Goal: Task Accomplishment & Management: Complete application form

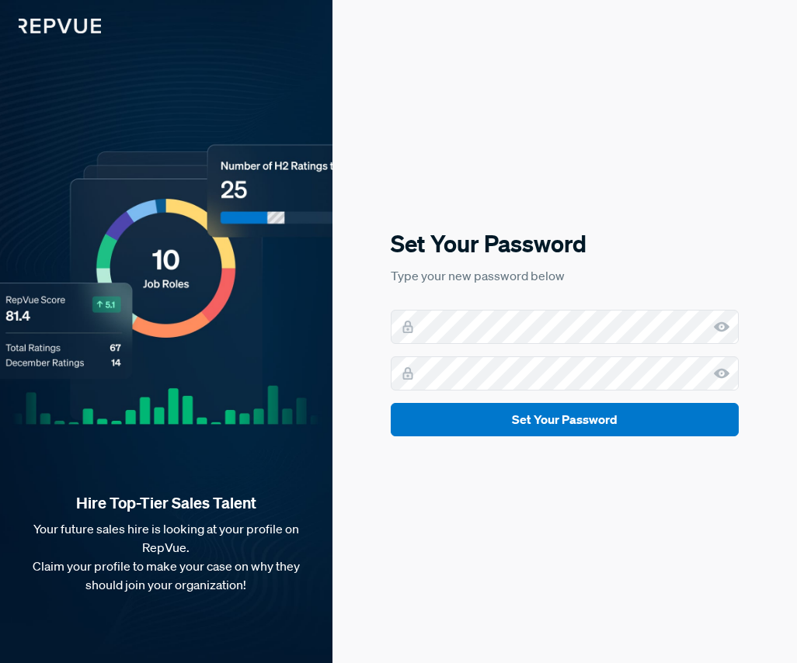
click at [484, 345] on form "Set Your Password" at bounding box center [565, 373] width 348 height 127
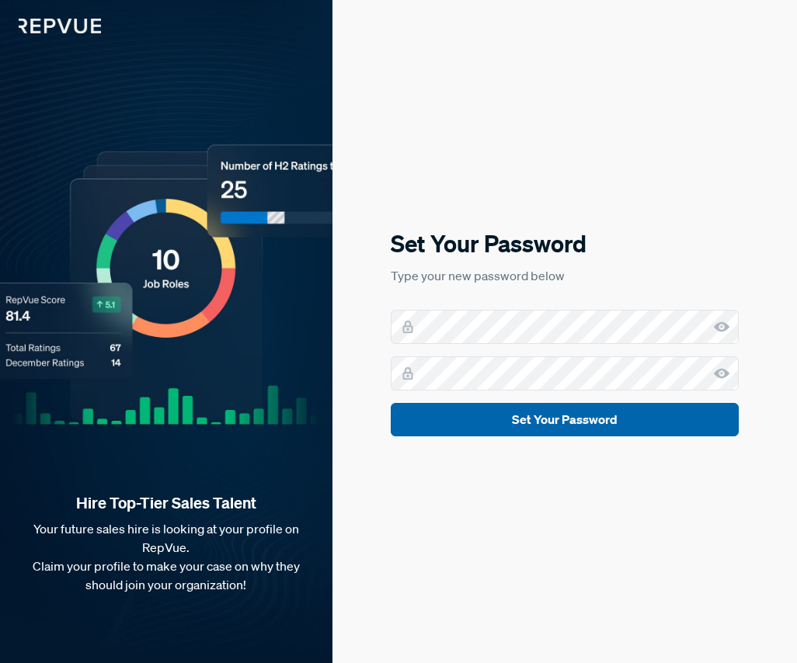
click at [638, 421] on button "Set Your Password" at bounding box center [565, 419] width 348 height 33
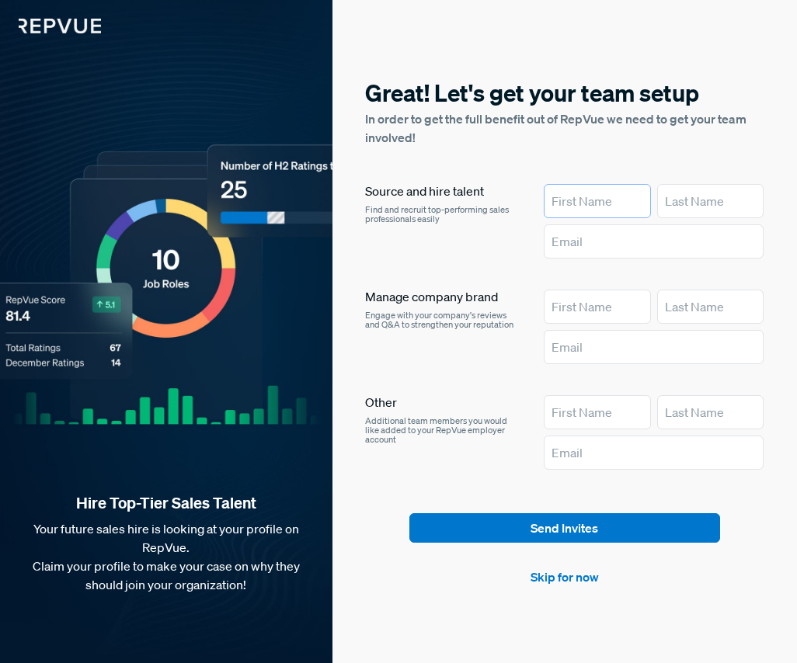
click at [592, 196] on input "text" at bounding box center [597, 201] width 107 height 34
type input "Abby"
click at [686, 210] on input "text" at bounding box center [710, 201] width 107 height 34
type input "[PERSON_NAME]"
click at [599, 245] on input "text" at bounding box center [654, 241] width 220 height 34
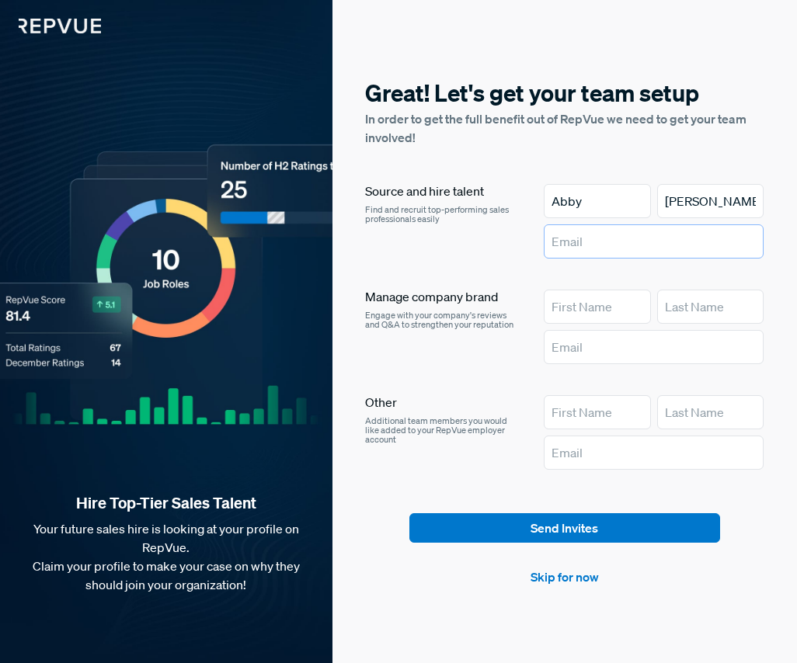
type input "[EMAIL_ADDRESS][PERSON_NAME][DOMAIN_NAME]"
click at [586, 304] on input "text" at bounding box center [597, 307] width 107 height 34
type input "Abby"
click at [682, 321] on input "text" at bounding box center [710, 307] width 107 height 34
type input "[PERSON_NAME]"
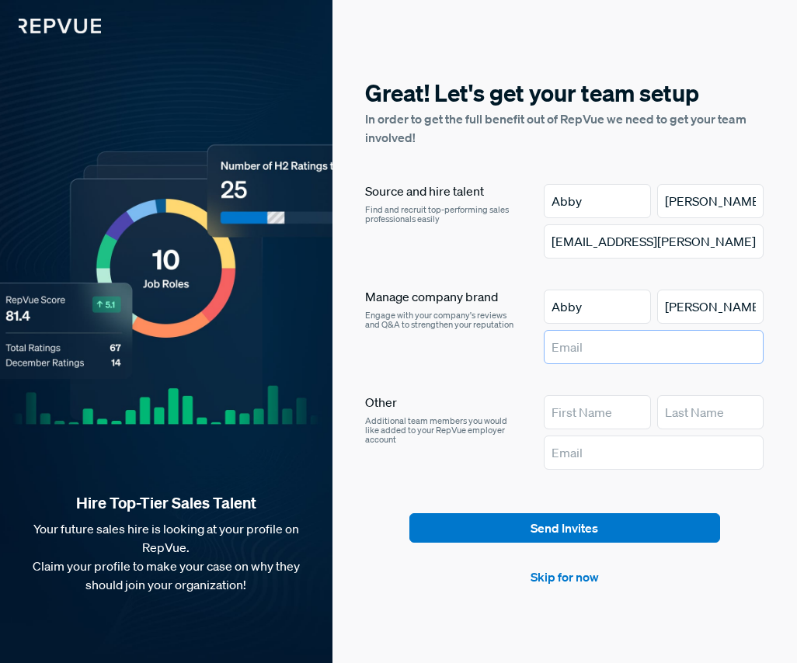
click at [674, 346] on input "text" at bounding box center [654, 347] width 220 height 34
type input "[EMAIL_ADDRESS][PERSON_NAME][DOMAIN_NAME]"
click at [580, 408] on input "text" at bounding box center [597, 412] width 107 height 34
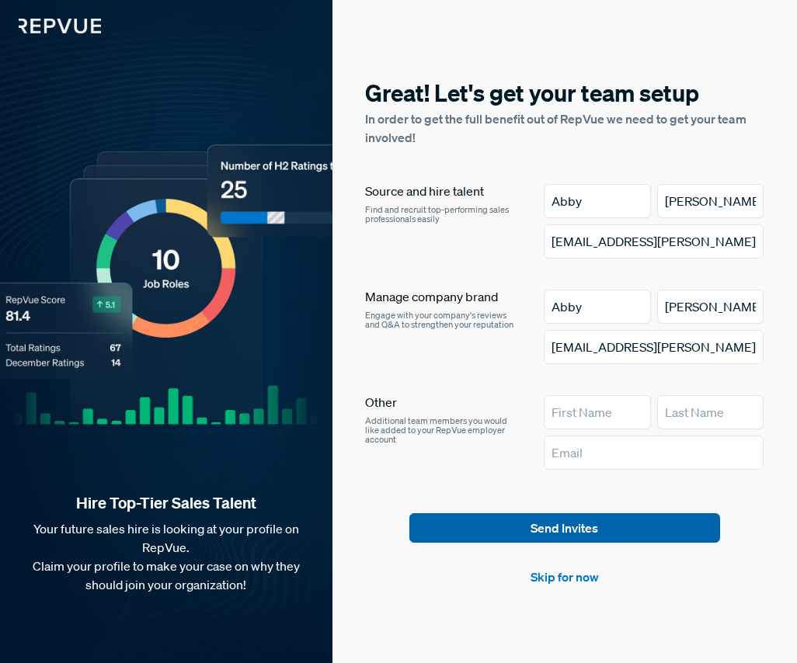
click at [559, 530] on button "Send Invites" at bounding box center [564, 528] width 311 height 30
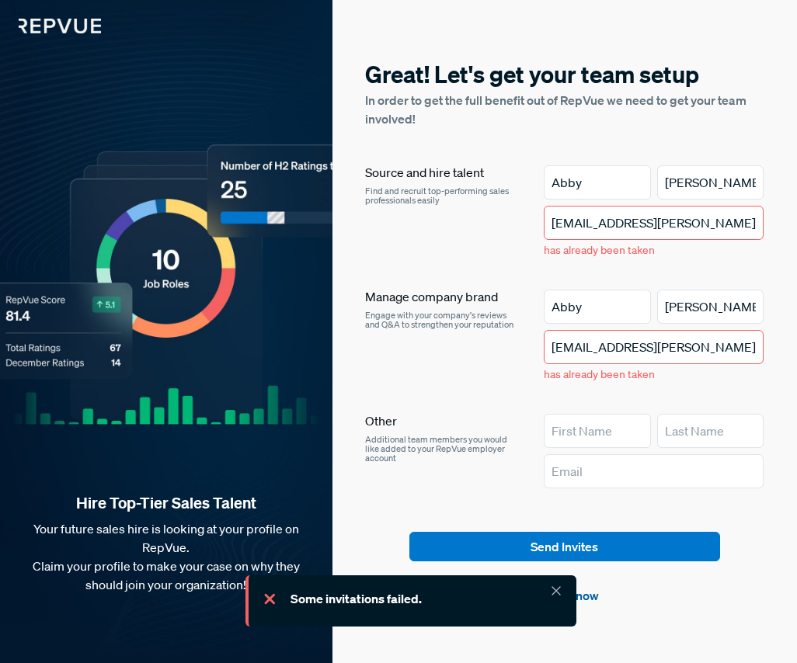
click at [588, 602] on link "Skip for now" at bounding box center [564, 595] width 68 height 19
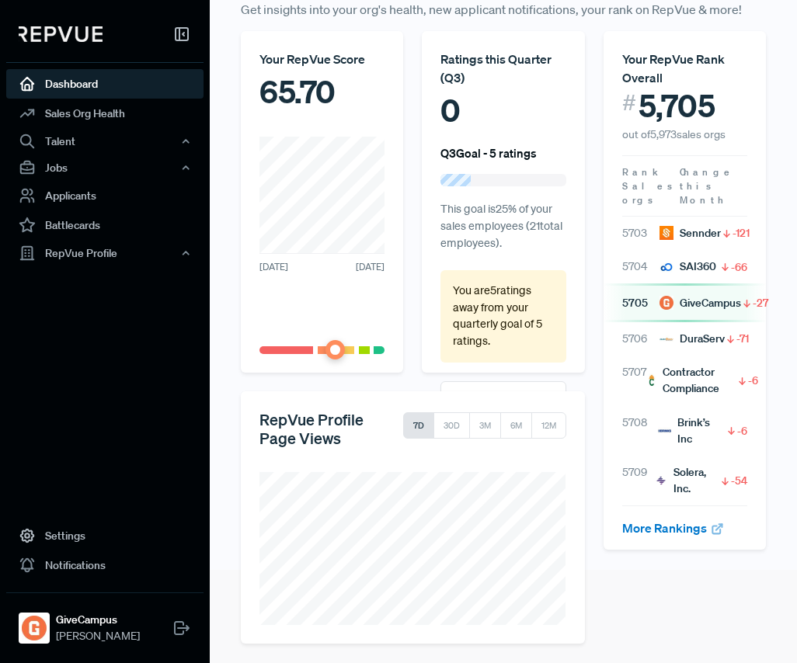
scroll to position [99, 0]
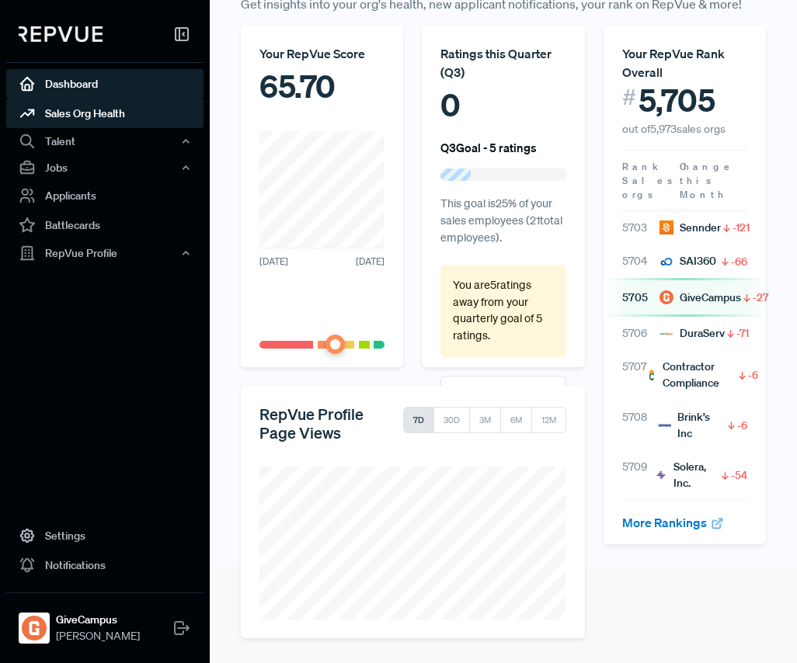
click at [135, 104] on link "Sales Org Health" at bounding box center [104, 114] width 197 height 30
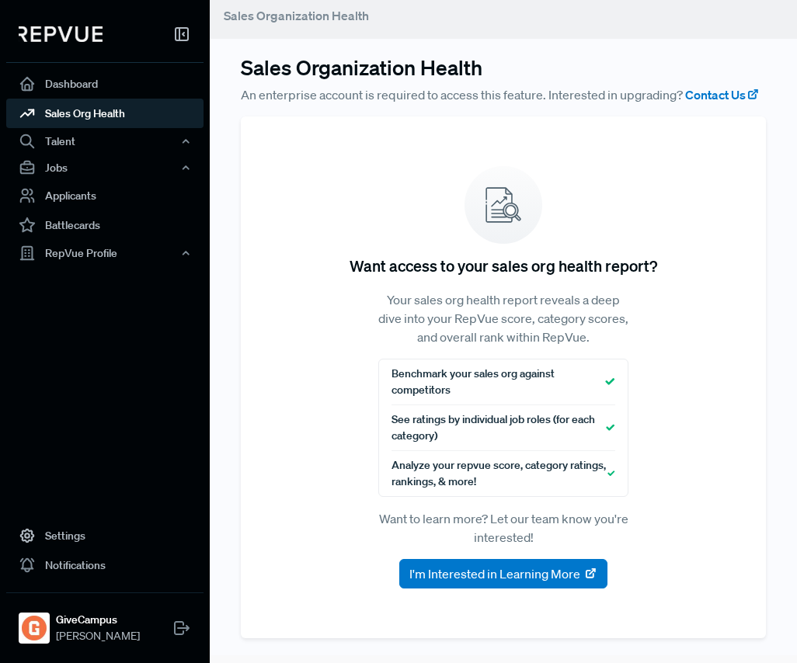
scroll to position [7, 0]
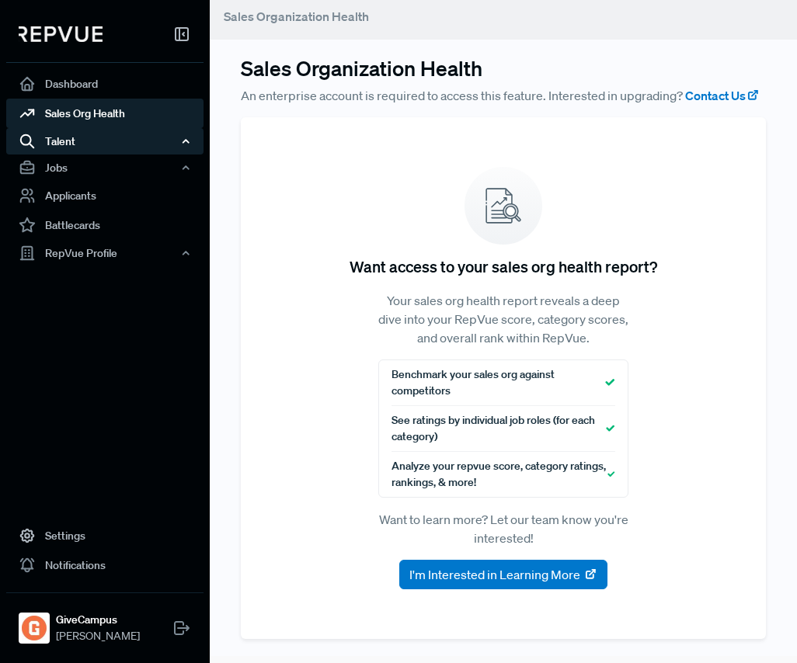
click at [126, 134] on div "Talent" at bounding box center [104, 141] width 197 height 26
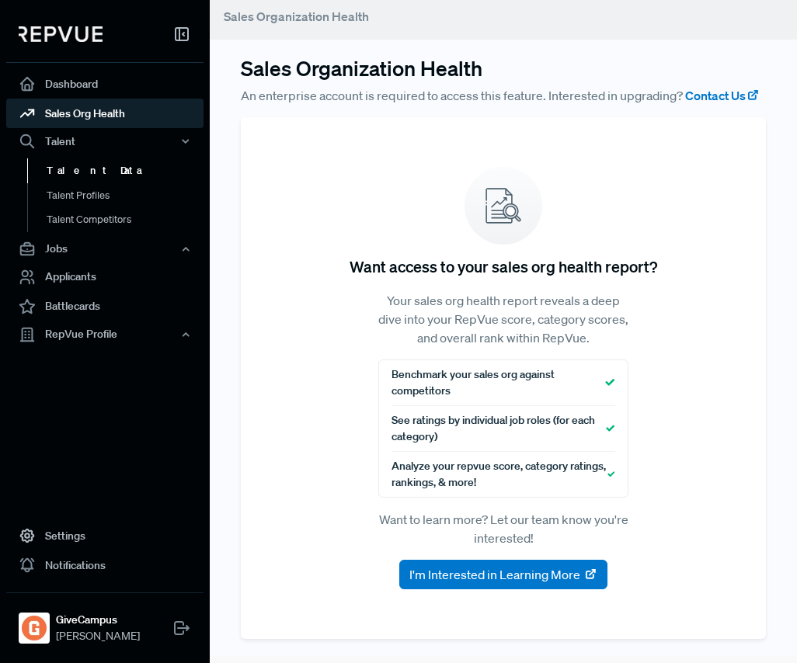
click at [99, 169] on link "Talent Data" at bounding box center [125, 170] width 197 height 25
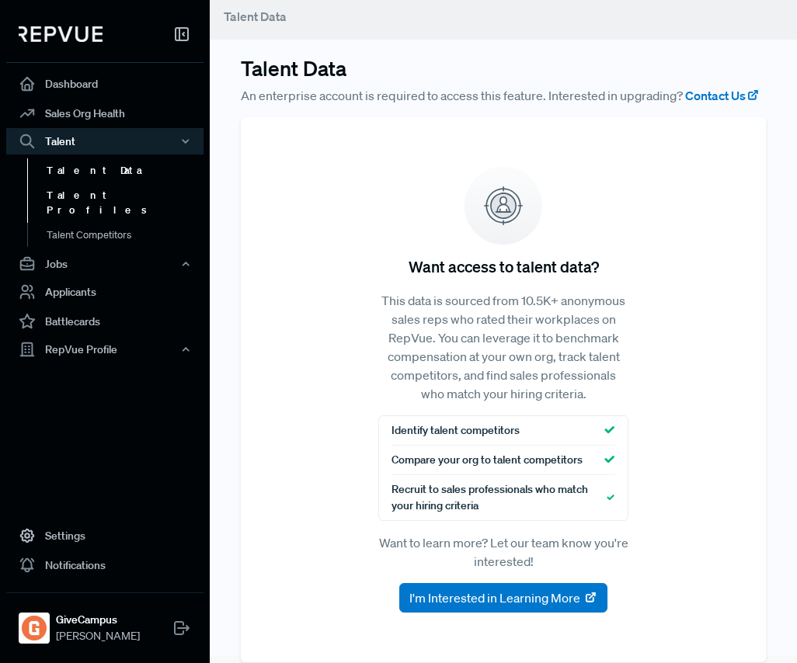
click at [99, 196] on link "Talent Profiles" at bounding box center [125, 203] width 197 height 40
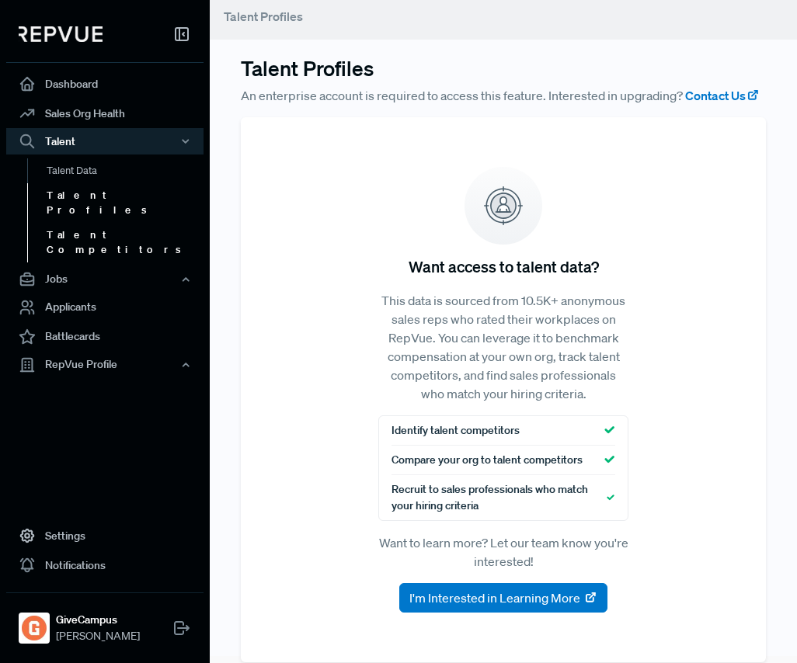
click at [96, 223] on link "Talent Competitors" at bounding box center [125, 243] width 197 height 40
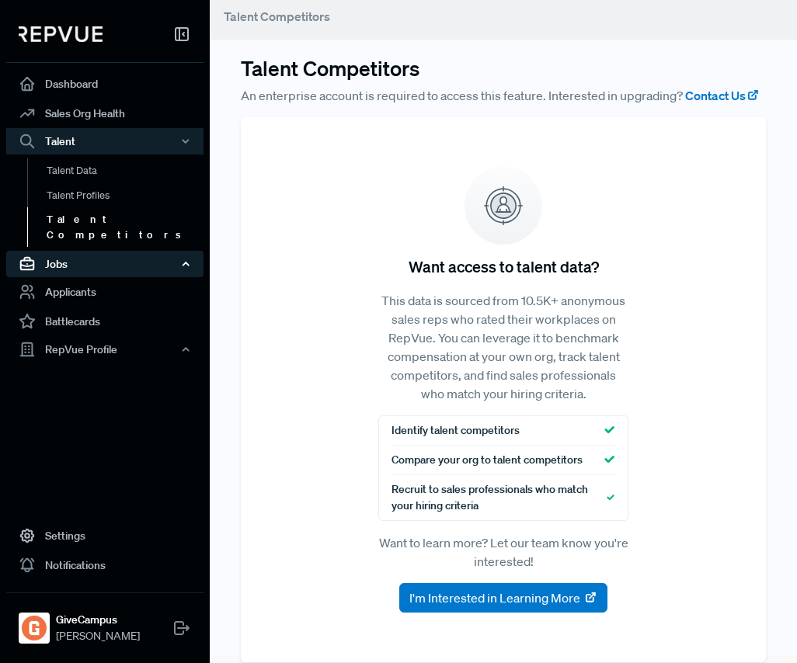
click at [94, 251] on div "Jobs" at bounding box center [104, 264] width 197 height 26
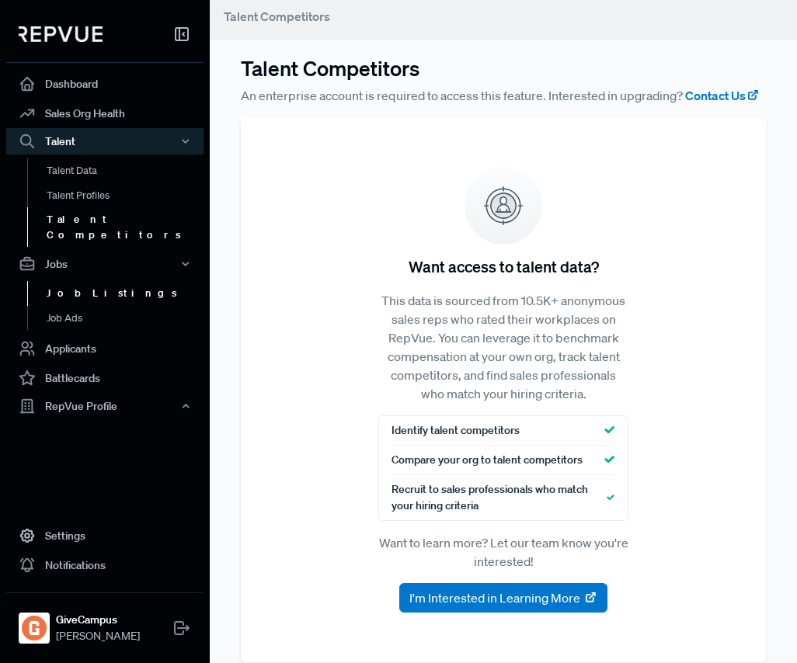
click at [89, 281] on link "Job Listings" at bounding box center [125, 293] width 197 height 25
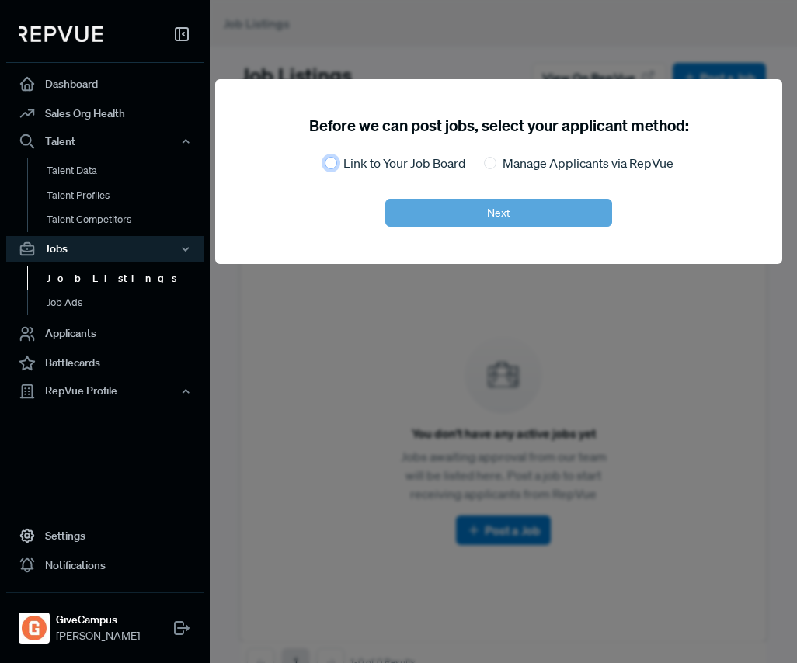
click at [332, 158] on input "Link to Your Job Board" at bounding box center [331, 163] width 12 height 12
radio input "true"
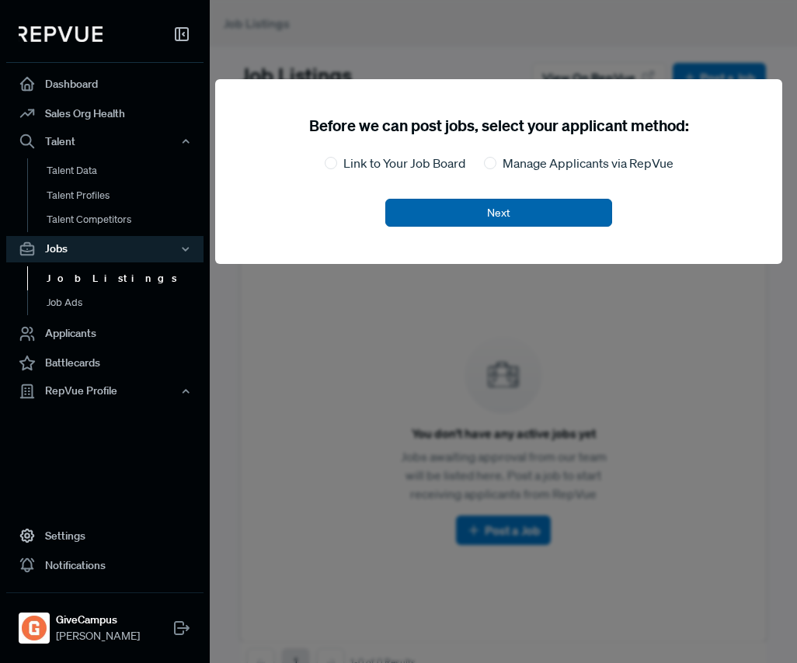
click at [451, 220] on button "Next" at bounding box center [498, 213] width 227 height 28
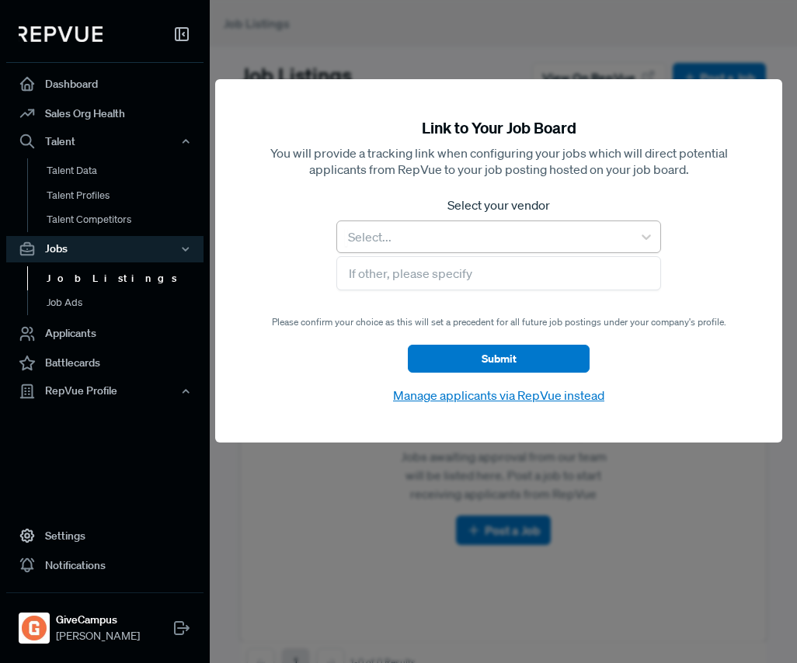
click at [453, 238] on div at bounding box center [485, 237] width 280 height 22
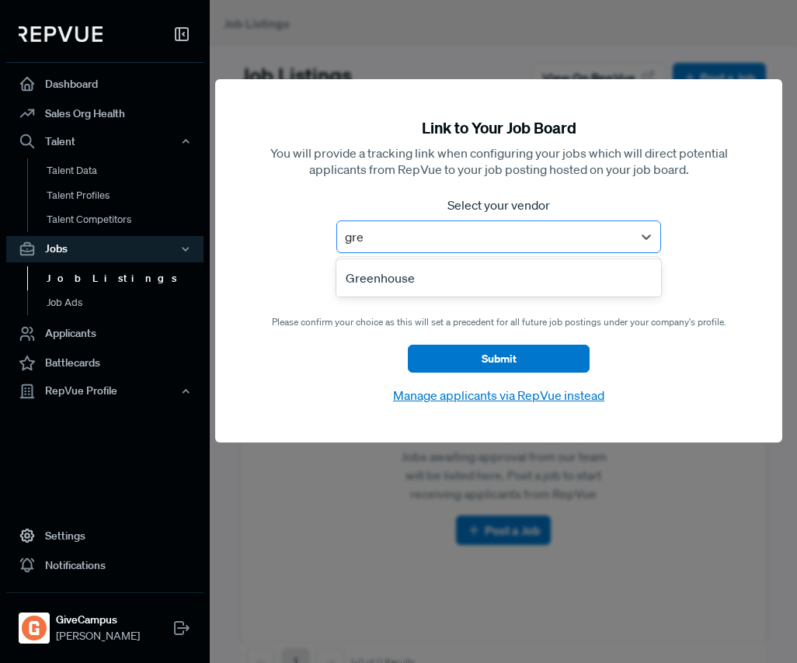
type input "gree"
click at [449, 267] on div "Greenhouse" at bounding box center [498, 277] width 325 height 31
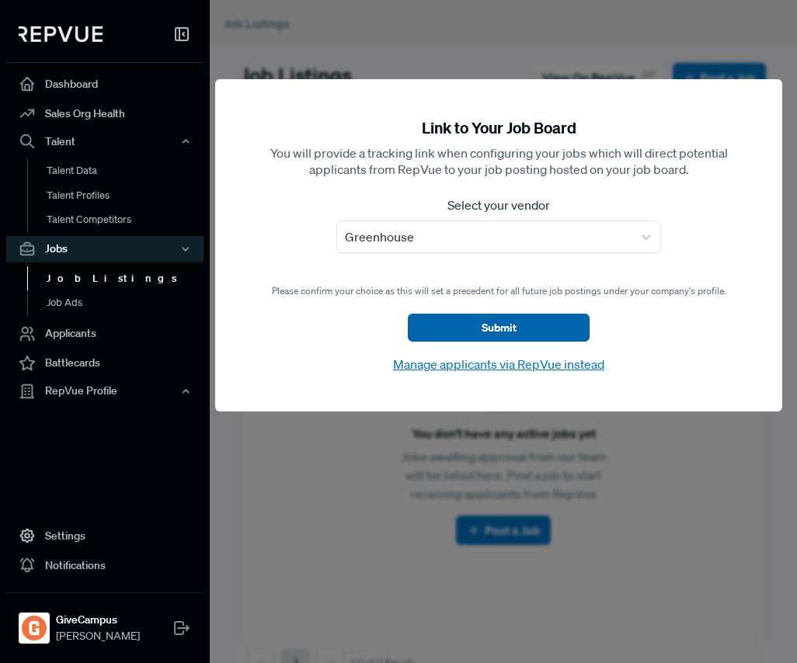
click at [464, 321] on button "Submit" at bounding box center [499, 328] width 182 height 28
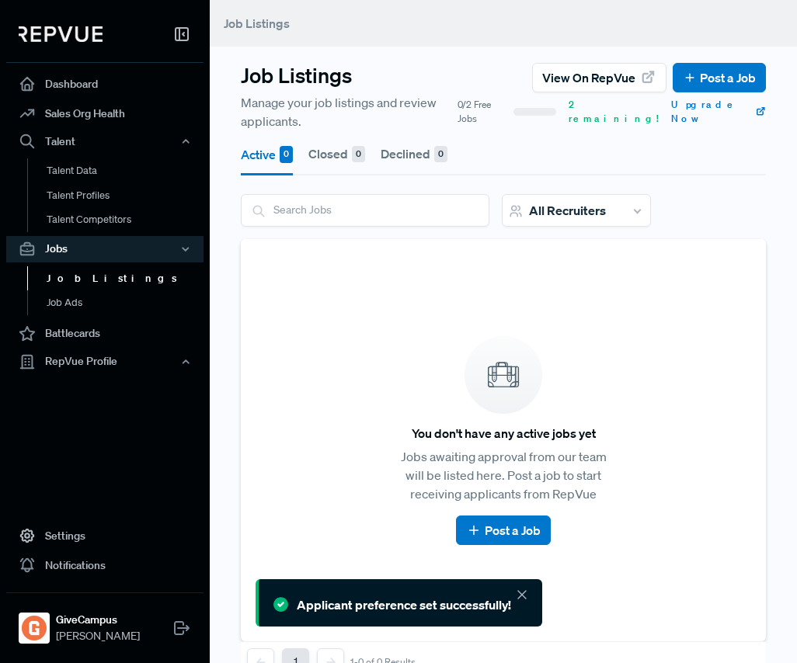
scroll to position [43, 0]
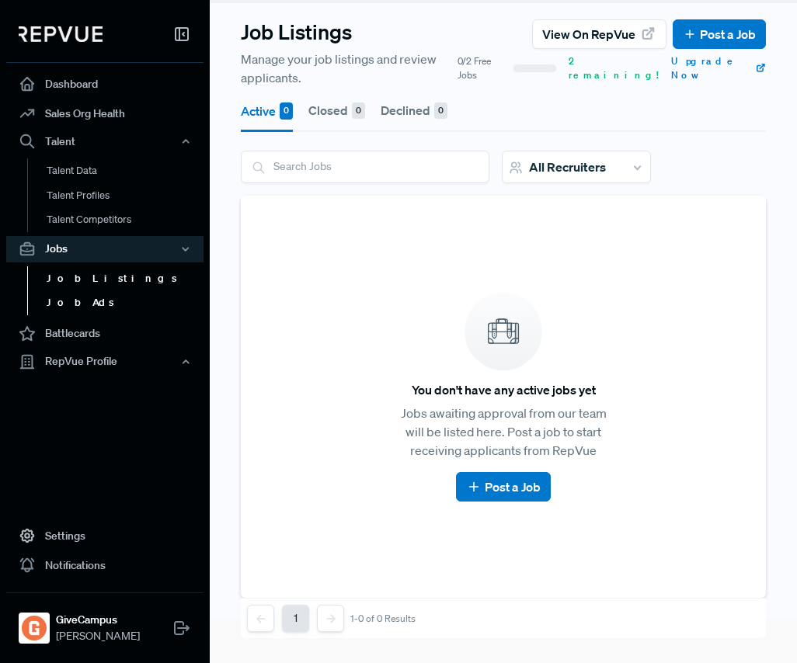
click at [129, 310] on link "Job Ads" at bounding box center [125, 302] width 197 height 25
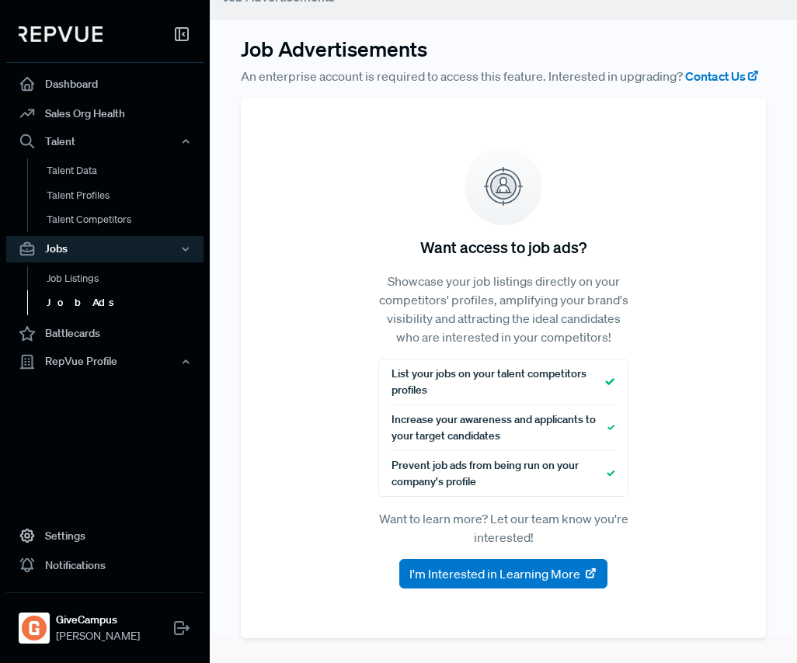
scroll to position [26, 0]
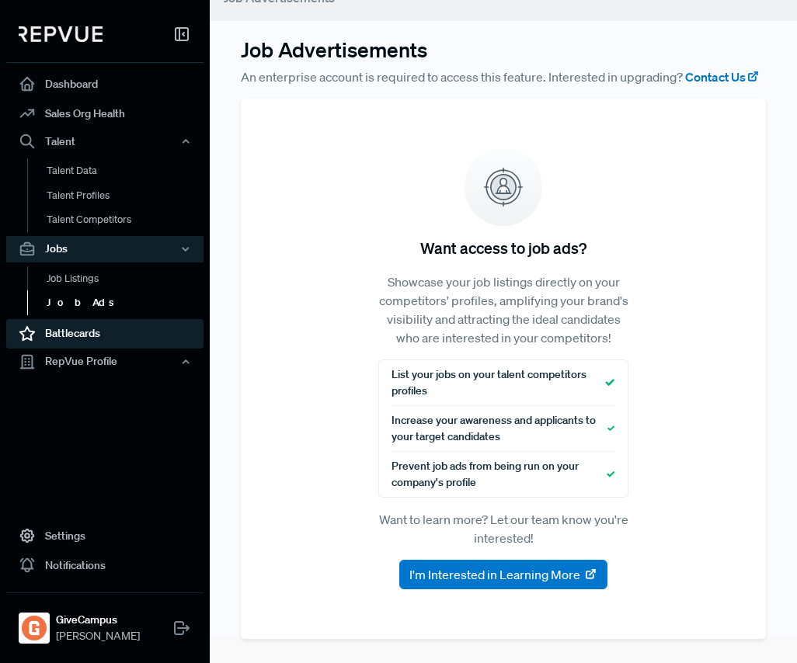
click at [115, 333] on link "Battlecards" at bounding box center [104, 334] width 197 height 30
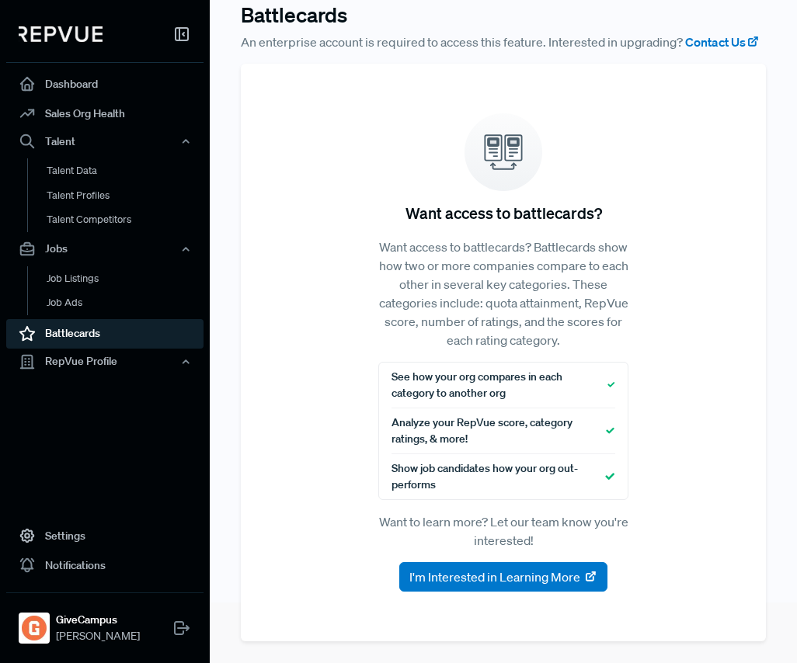
scroll to position [63, 0]
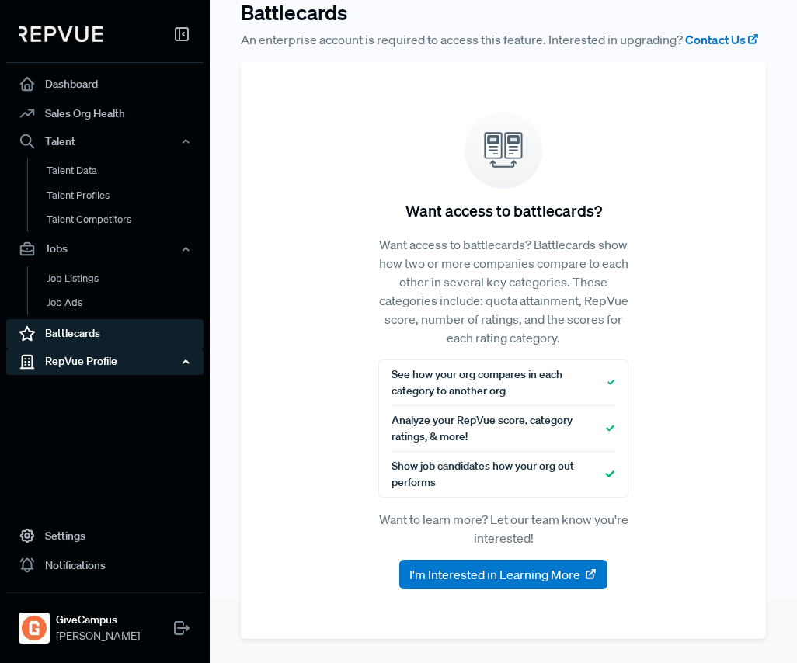
click at [110, 365] on div "RepVue Profile" at bounding box center [104, 362] width 197 height 26
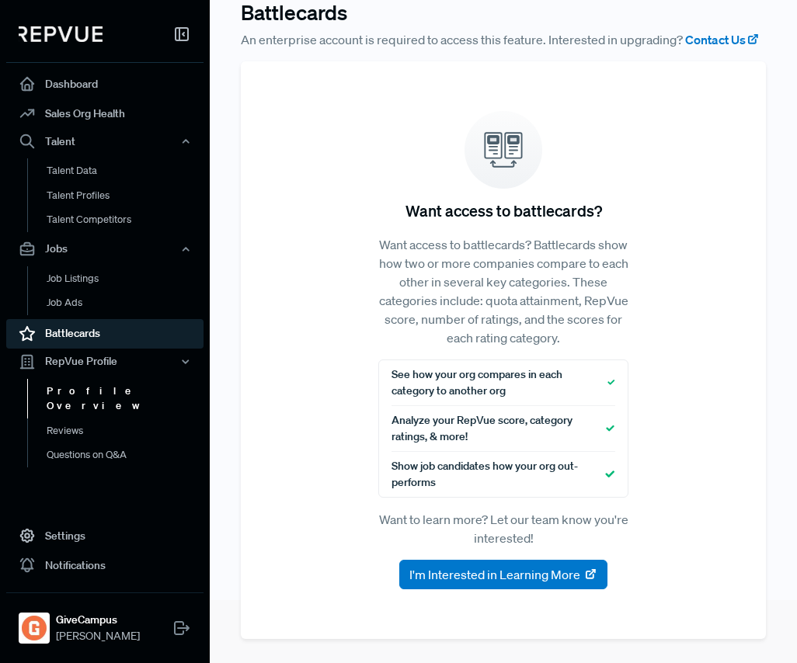
click at [111, 387] on link "Profile Overview" at bounding box center [125, 399] width 197 height 40
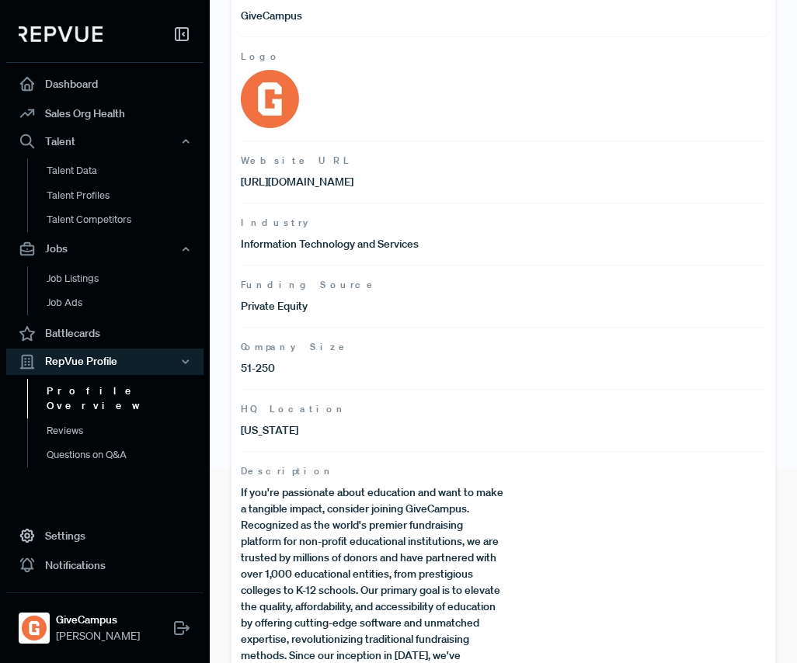
scroll to position [196, 0]
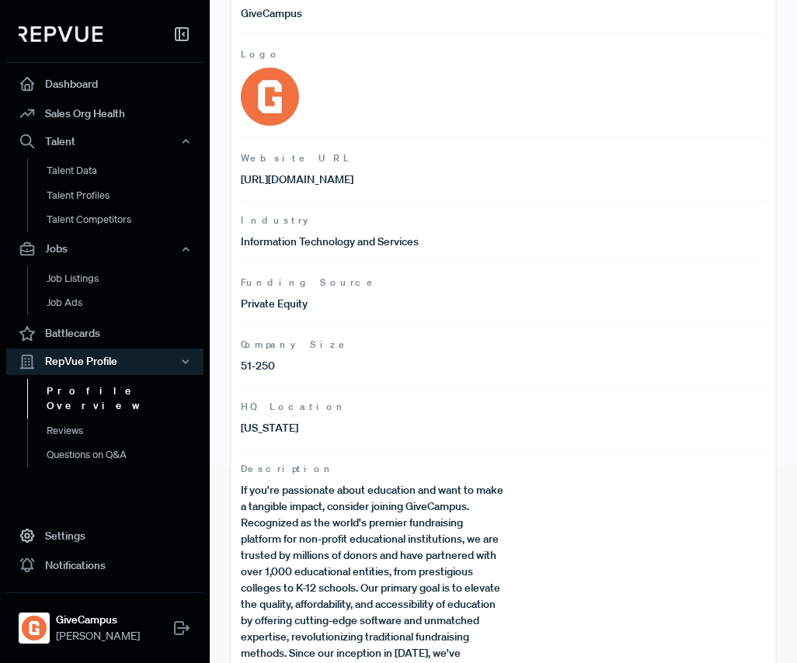
click at [296, 429] on p "[US_STATE]" at bounding box center [372, 428] width 262 height 16
click at [416, 420] on p "[US_STATE]" at bounding box center [372, 428] width 262 height 16
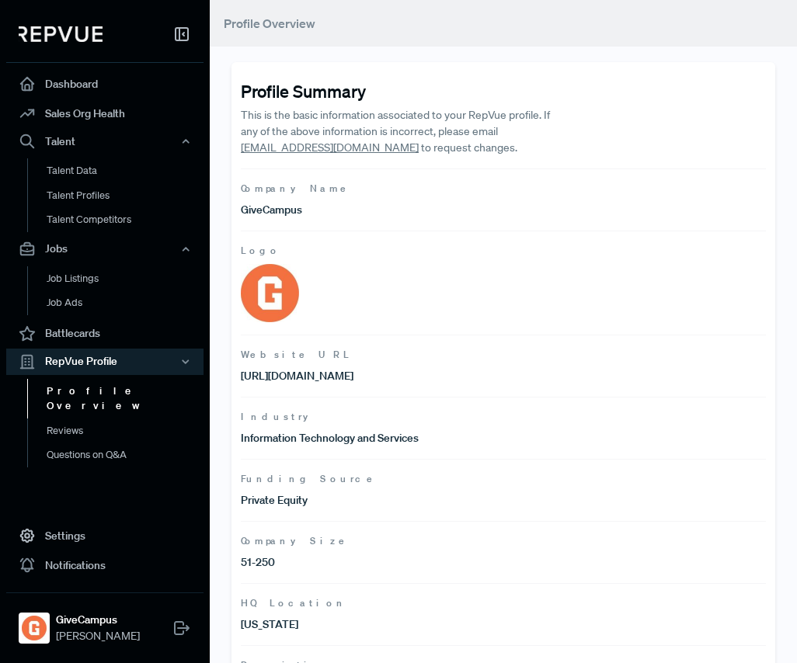
scroll to position [220, 0]
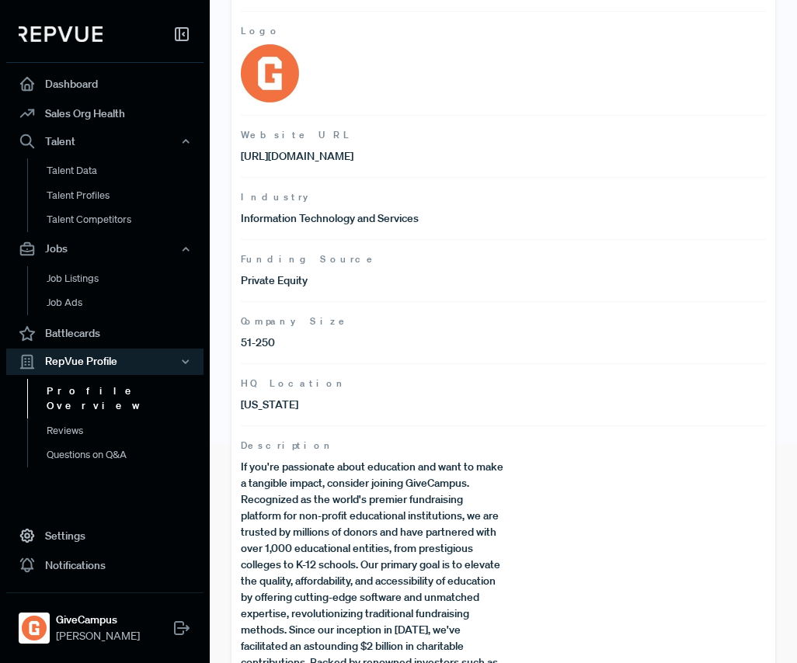
click at [266, 402] on p "[US_STATE]" at bounding box center [372, 405] width 262 height 16
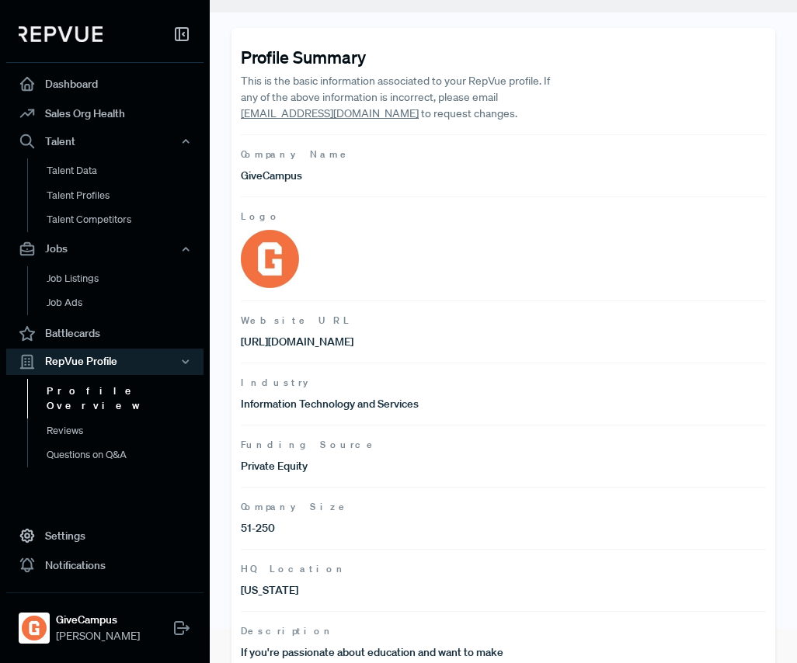
scroll to position [0, 0]
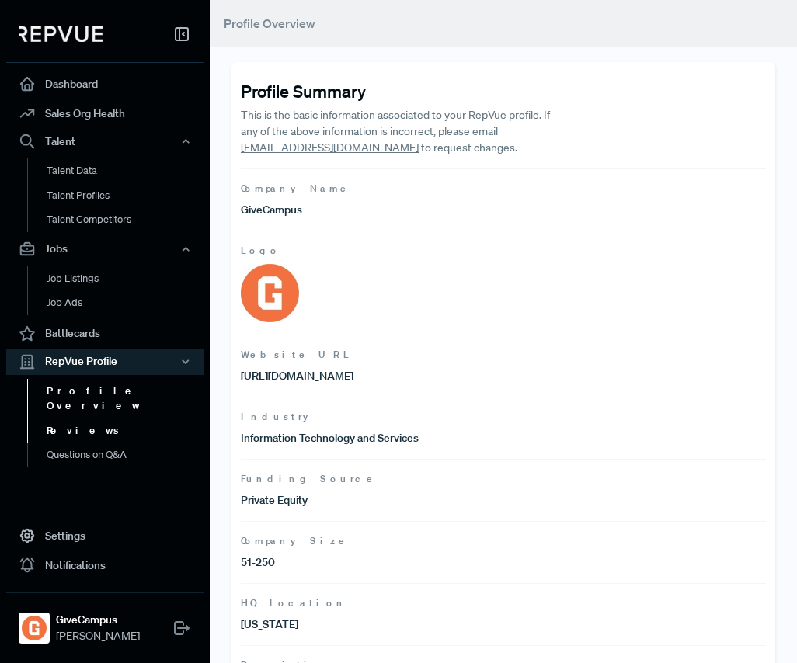
click at [127, 419] on link "Reviews" at bounding box center [125, 431] width 197 height 25
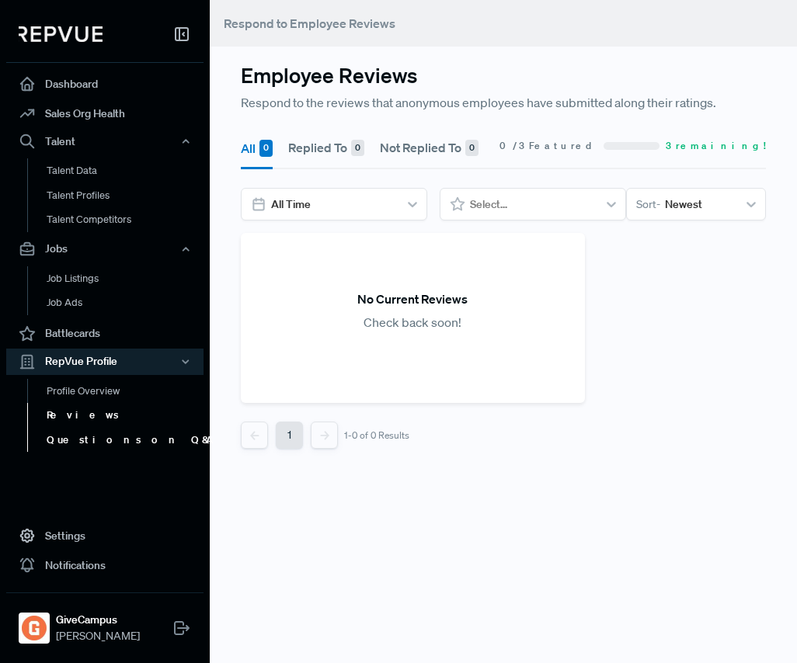
click at [124, 438] on link "Questions on Q&A" at bounding box center [125, 440] width 197 height 25
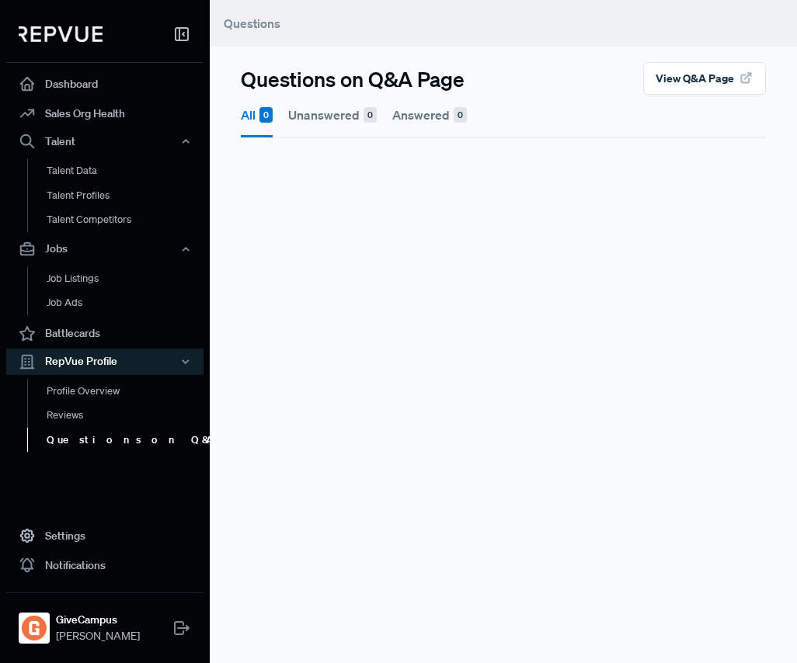
click at [85, 377] on div "Profile Overview Reviews Questions on Q&A" at bounding box center [104, 416] width 197 height 82
click at [82, 384] on link "Profile Overview" at bounding box center [125, 399] width 197 height 40
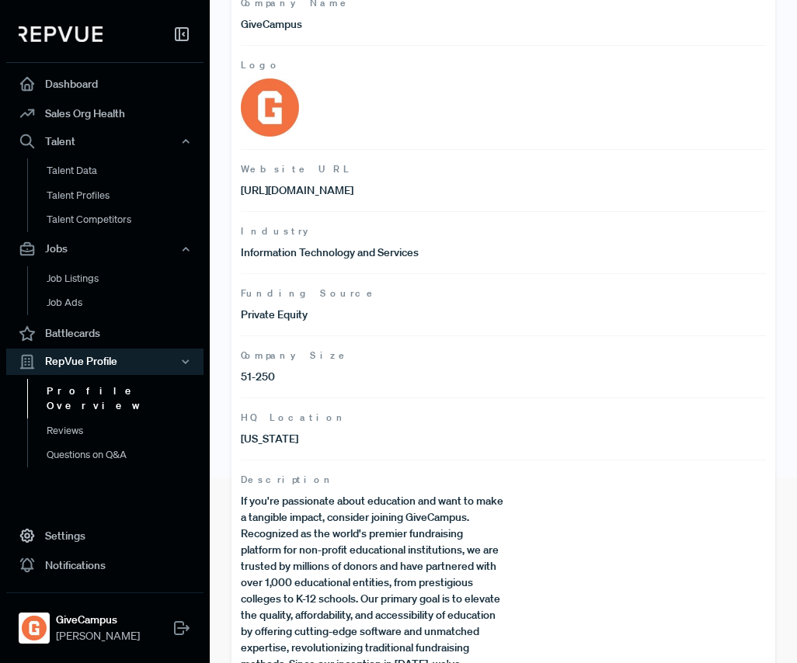
scroll to position [356, 0]
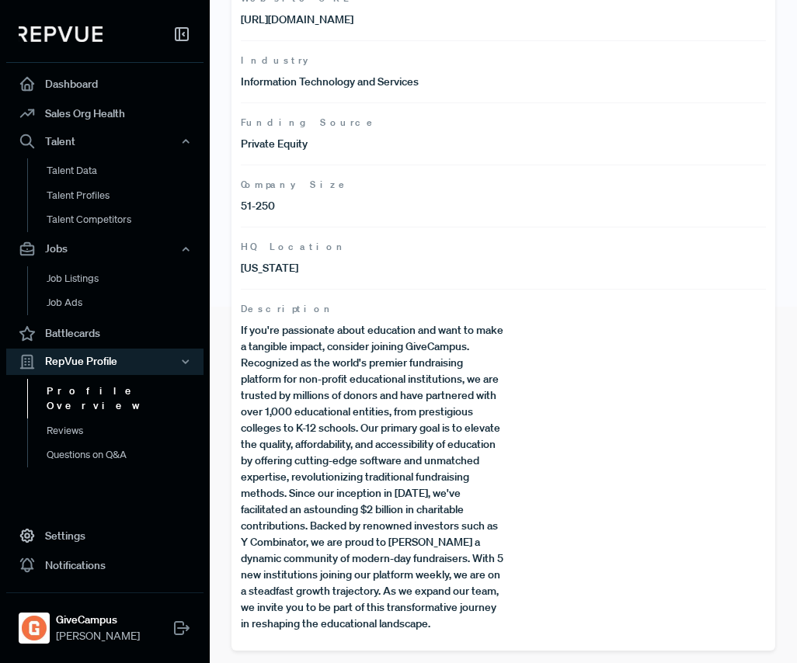
click at [97, 391] on link "Profile Overview" at bounding box center [125, 399] width 197 height 40
click at [97, 401] on link "Profile Overview" at bounding box center [125, 399] width 197 height 40
click at [97, 419] on link "Reviews" at bounding box center [125, 431] width 197 height 25
